Goal: Task Accomplishment & Management: Complete application form

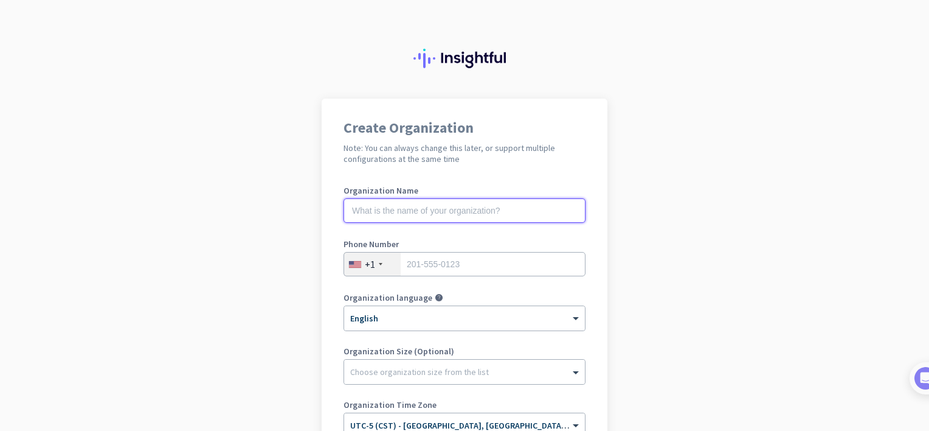
click at [508, 217] on input "text" at bounding box center [465, 210] width 242 height 24
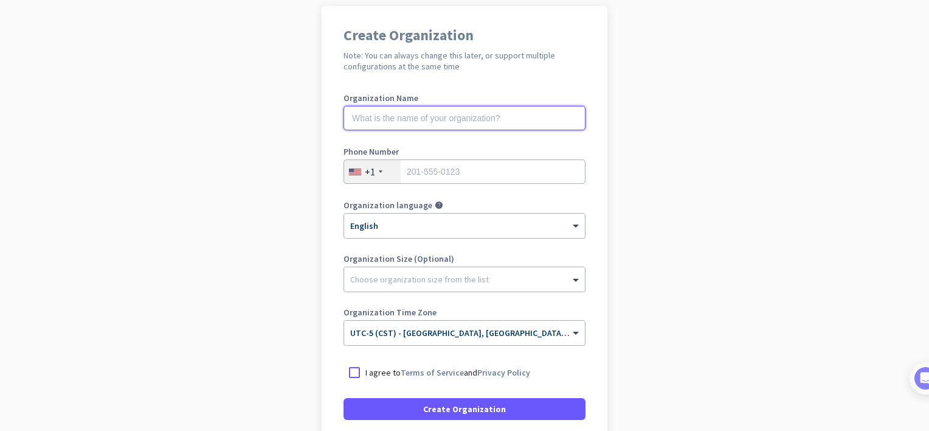
scroll to position [92, 0]
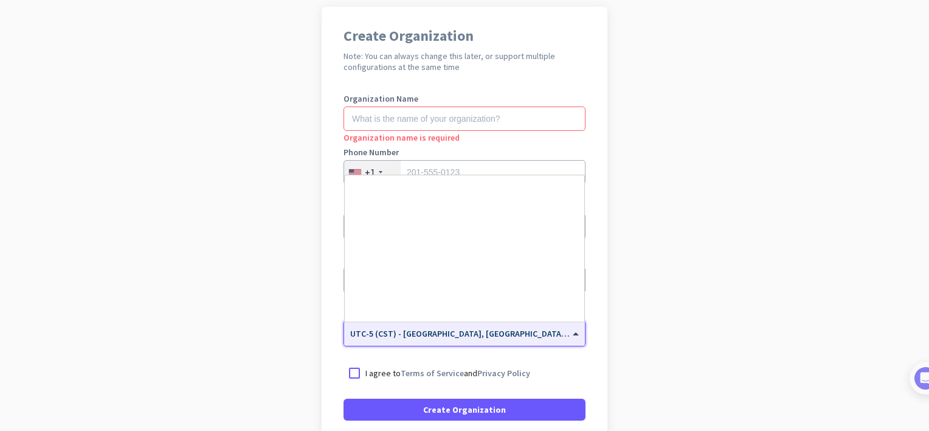
click at [488, 331] on input "text" at bounding box center [452, 329] width 204 height 9
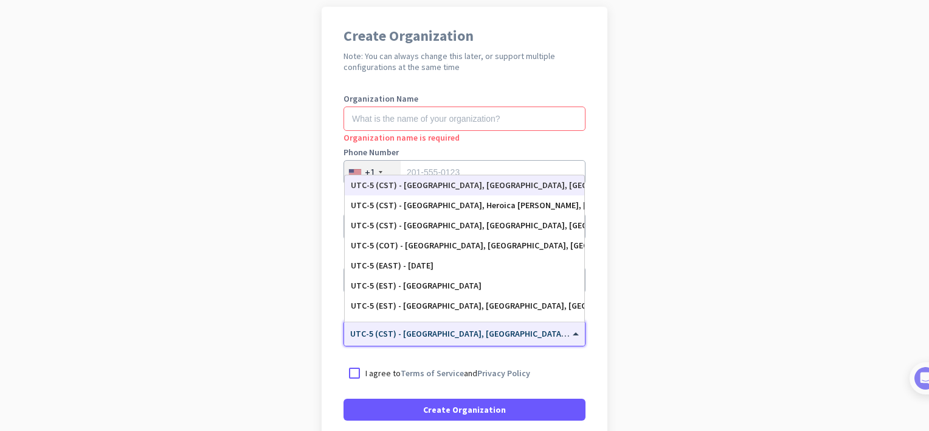
click at [526, 185] on div "UTC-5 (CST) - [GEOGRAPHIC_DATA], [GEOGRAPHIC_DATA], [GEOGRAPHIC_DATA], [GEOGRAP…" at bounding box center [464, 185] width 227 height 10
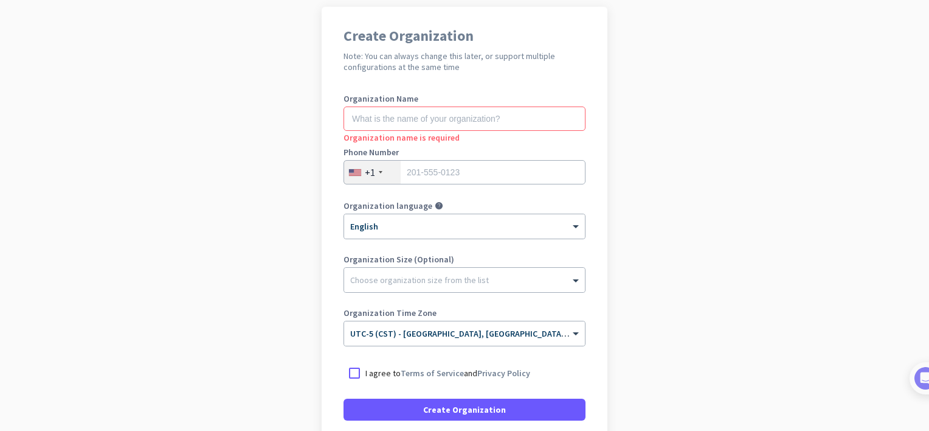
click at [519, 134] on div "Organization name is required" at bounding box center [465, 137] width 242 height 12
click at [521, 127] on input "text" at bounding box center [465, 118] width 242 height 24
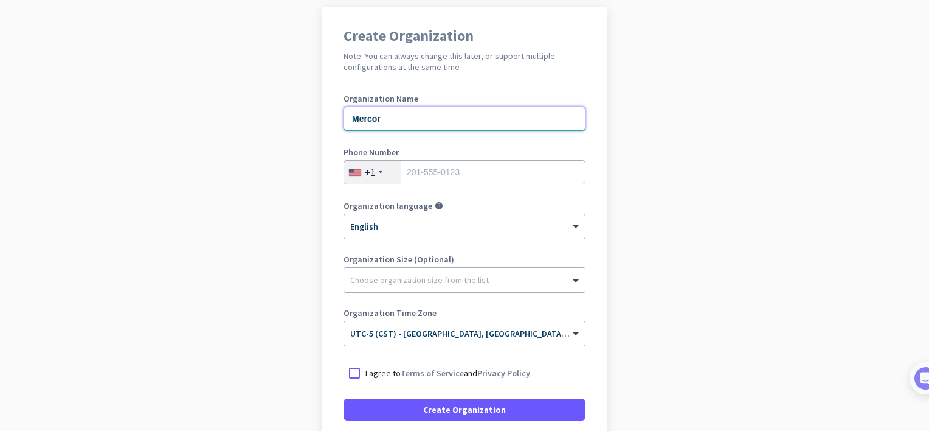
type input "Mercor"
click at [494, 170] on input "tel" at bounding box center [465, 172] width 242 height 24
type input "2523051818"
click at [432, 375] on link "Terms of Service" at bounding box center [432, 372] width 63 height 11
click at [352, 364] on div at bounding box center [355, 373] width 22 height 22
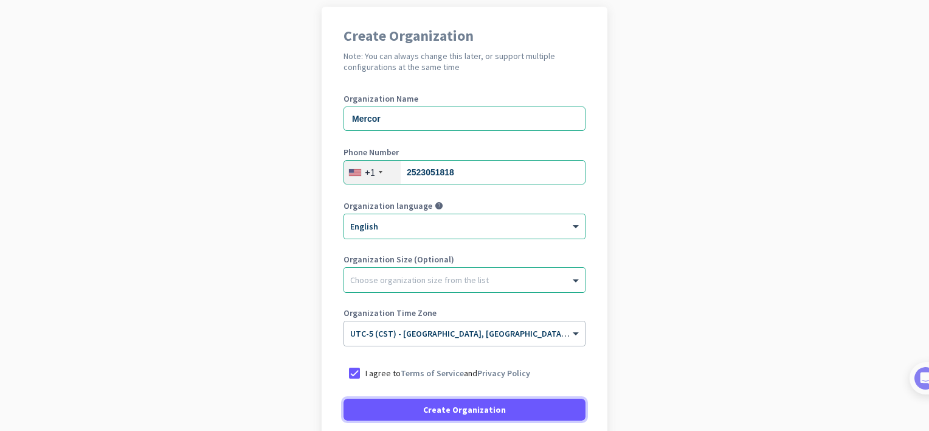
drag, startPoint x: 410, startPoint y: 411, endPoint x: 637, endPoint y: 234, distance: 287.9
click at [637, 234] on app-onboarding-organization "Create Organization Note: You can always change this later, or support multiple…" at bounding box center [464, 270] width 929 height 527
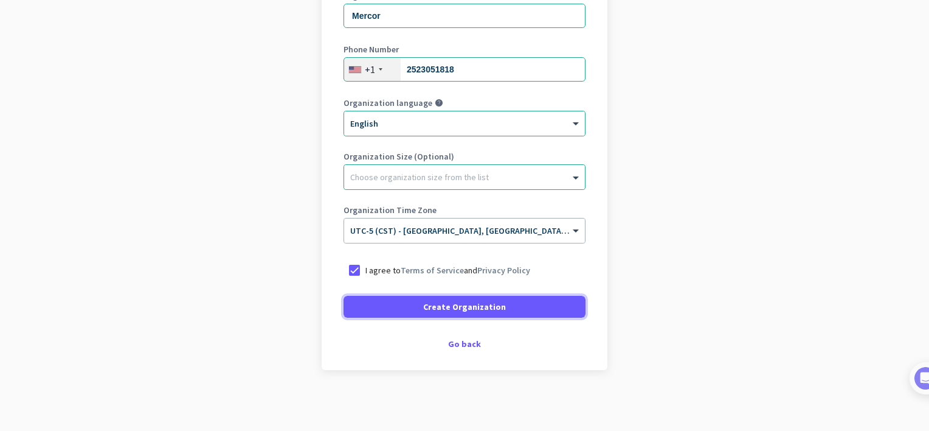
scroll to position [194, 0]
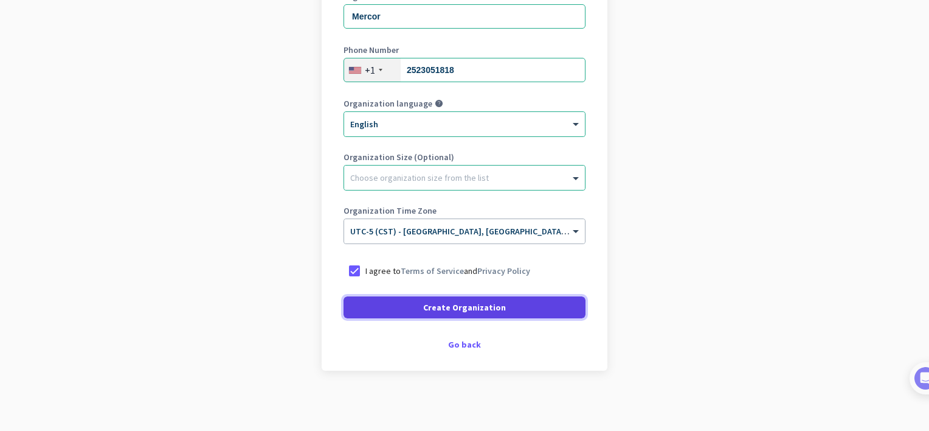
click at [490, 311] on span "Create Organization" at bounding box center [464, 307] width 83 height 12
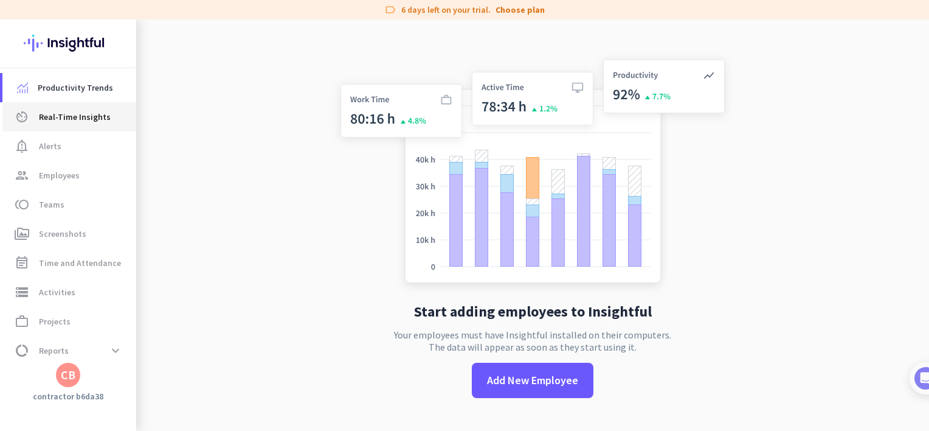
click at [97, 123] on span "Real-Time Insights" at bounding box center [75, 116] width 72 height 15
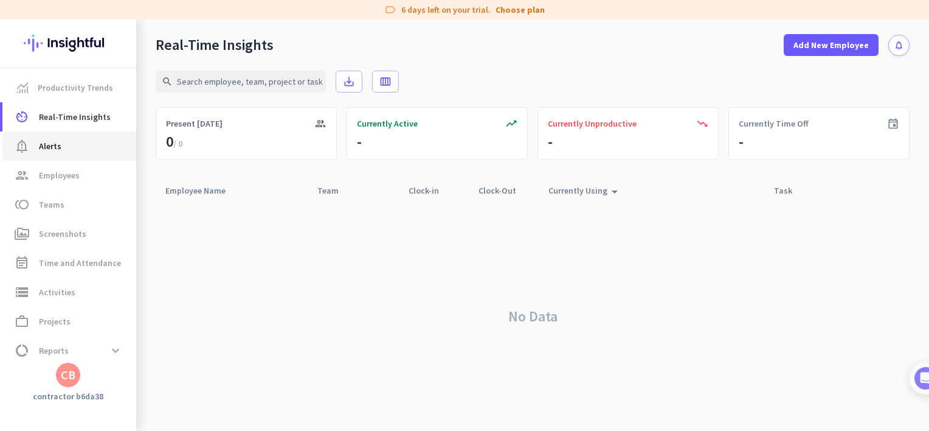
click at [85, 148] on span "notification_important Alerts" at bounding box center [69, 146] width 114 height 15
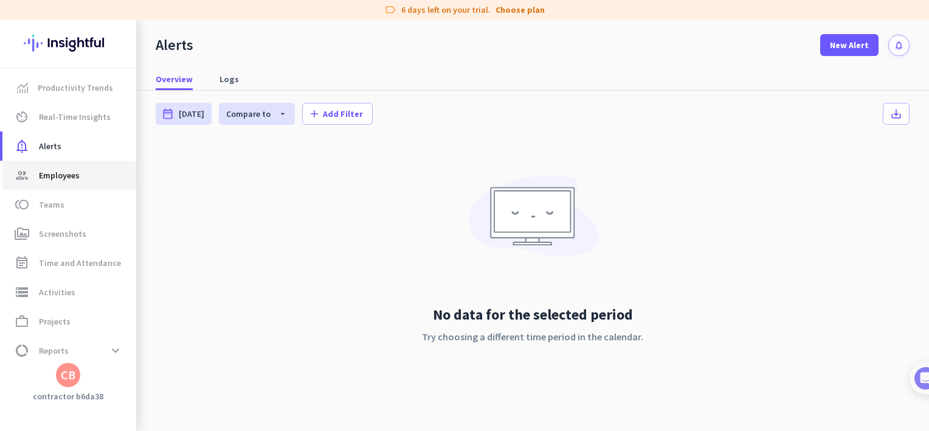
click at [75, 181] on span "Employees" at bounding box center [59, 175] width 41 height 15
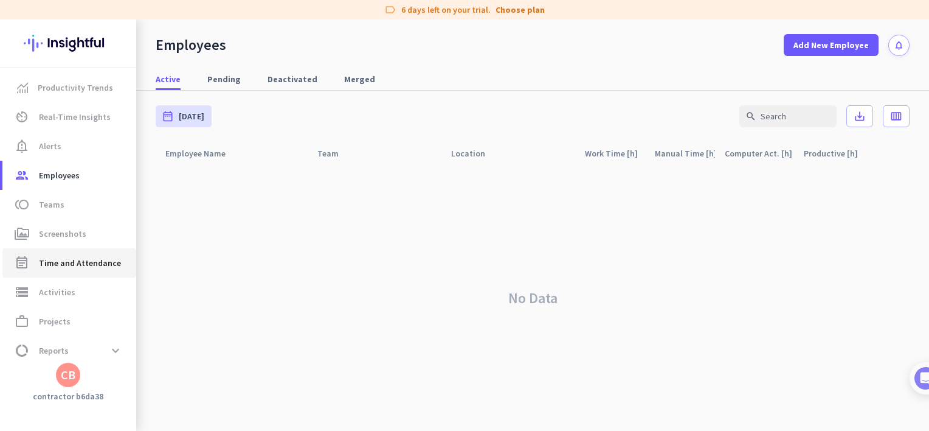
click at [65, 257] on span "Time and Attendance" at bounding box center [80, 262] width 82 height 15
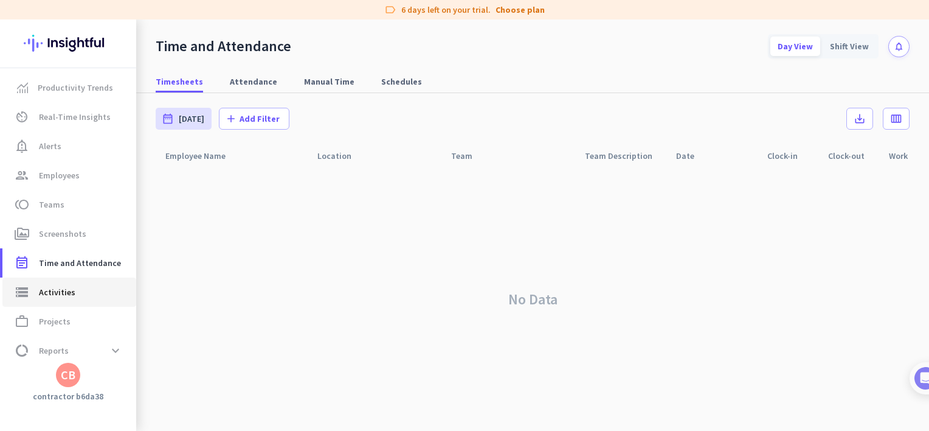
click at [57, 301] on link "storage Activities" at bounding box center [69, 291] width 134 height 29
type input "[DATE]"
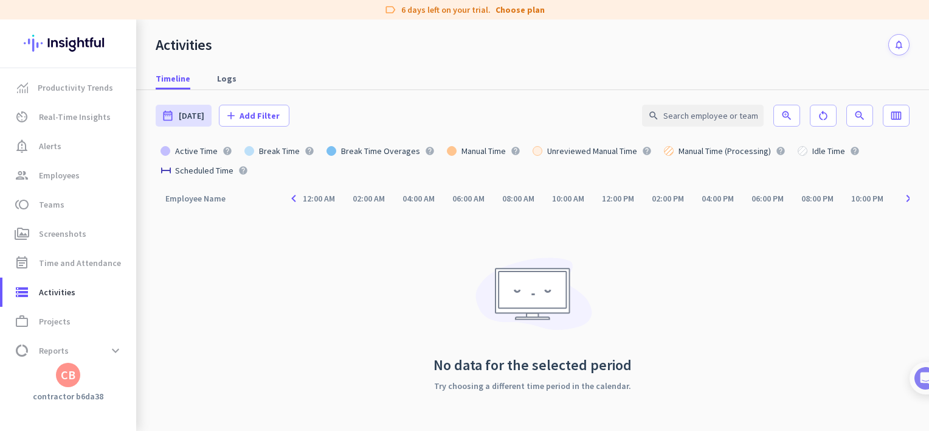
click at [71, 373] on div "CB" at bounding box center [68, 375] width 15 height 12
click at [106, 351] on span "Sign out" at bounding box center [133, 351] width 74 height 11
